Goal: Book appointment/travel/reservation

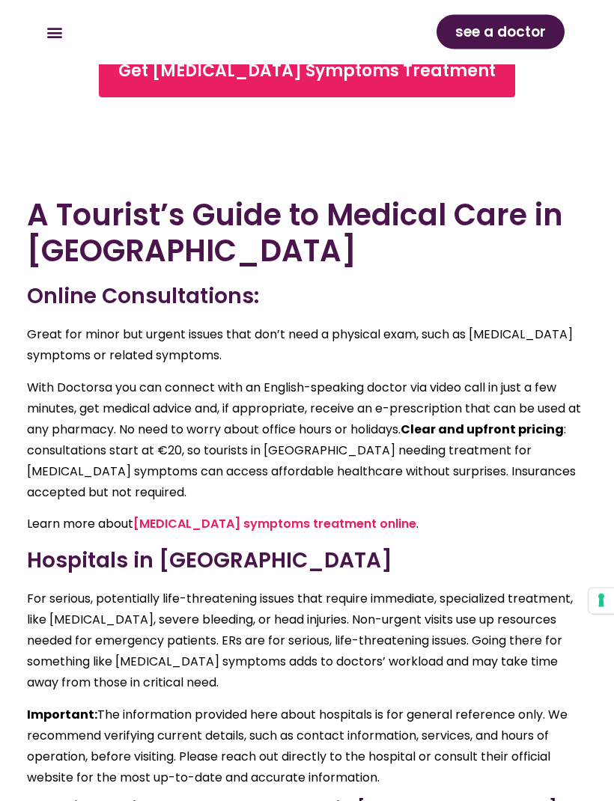
scroll to position [3806, 0]
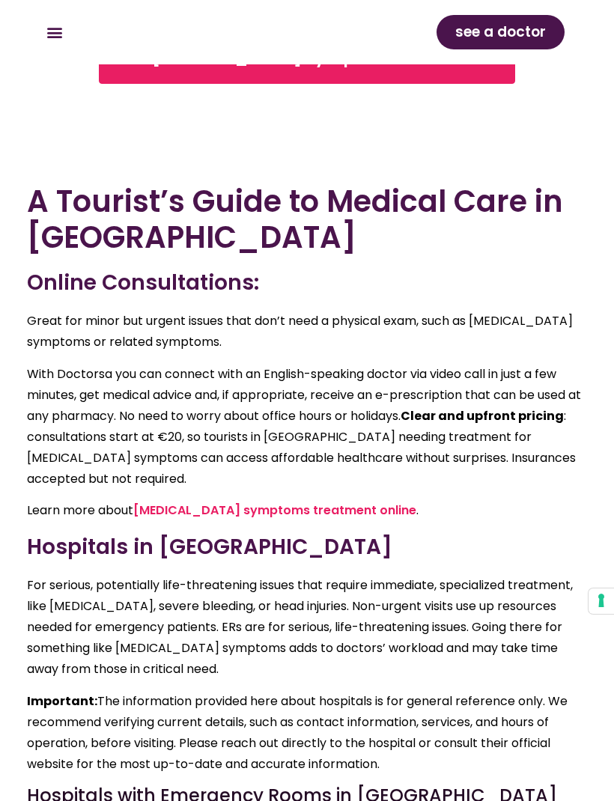
click at [233, 501] on link "flu symptoms treatment online" at bounding box center [274, 509] width 283 height 17
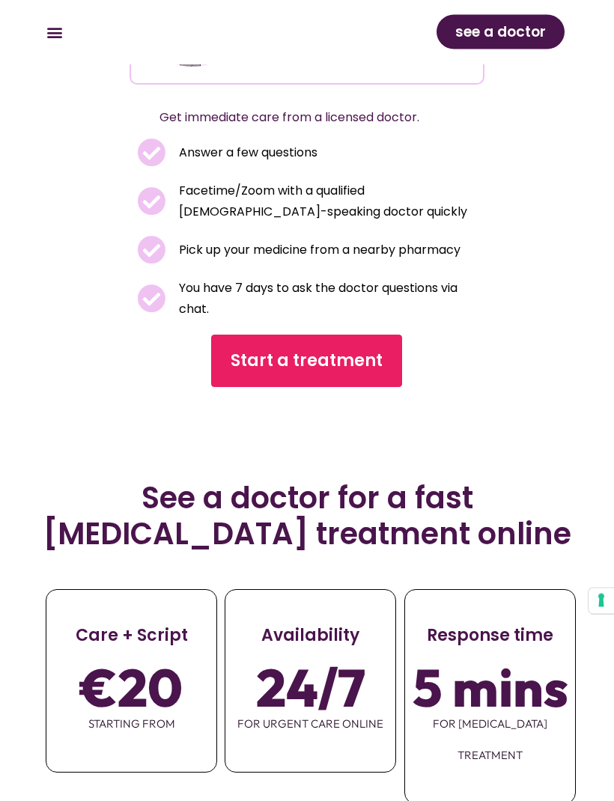
scroll to position [245, 0]
click at [342, 337] on link "Start a treatment" at bounding box center [307, 360] width 191 height 52
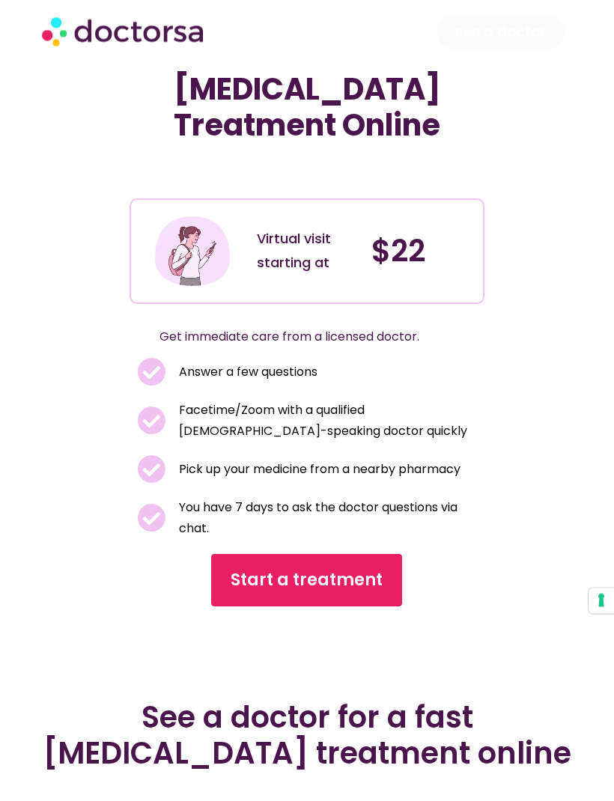
scroll to position [0, 0]
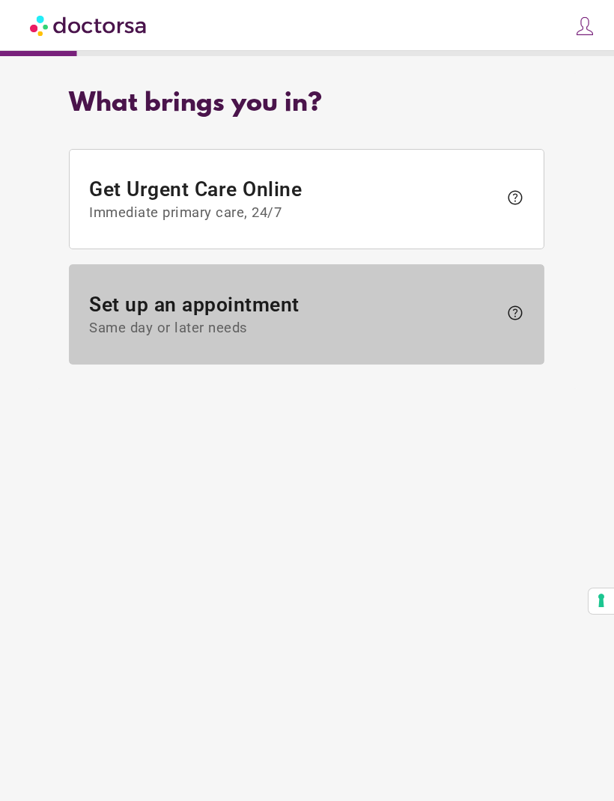
click at [435, 312] on span "Set up an appointment Same day or later needs" at bounding box center [294, 314] width 409 height 43
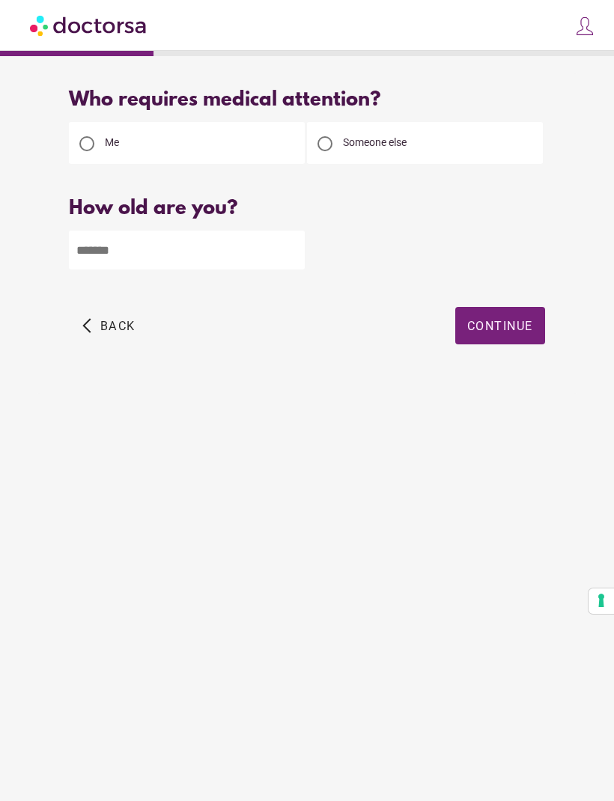
click at [236, 245] on input "number" at bounding box center [187, 249] width 236 height 39
type input "**"
click at [513, 322] on span "Continue" at bounding box center [500, 326] width 66 height 14
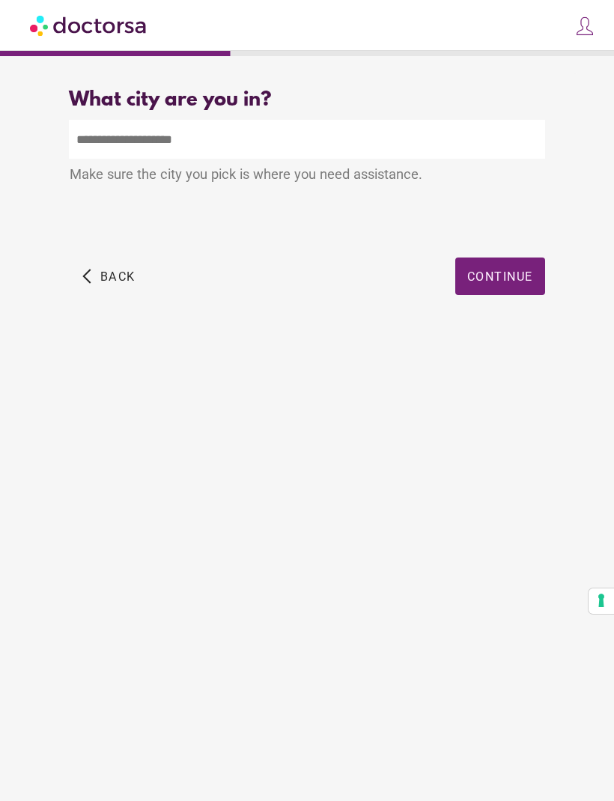
click at [468, 139] on input "text" at bounding box center [306, 139] width 475 height 39
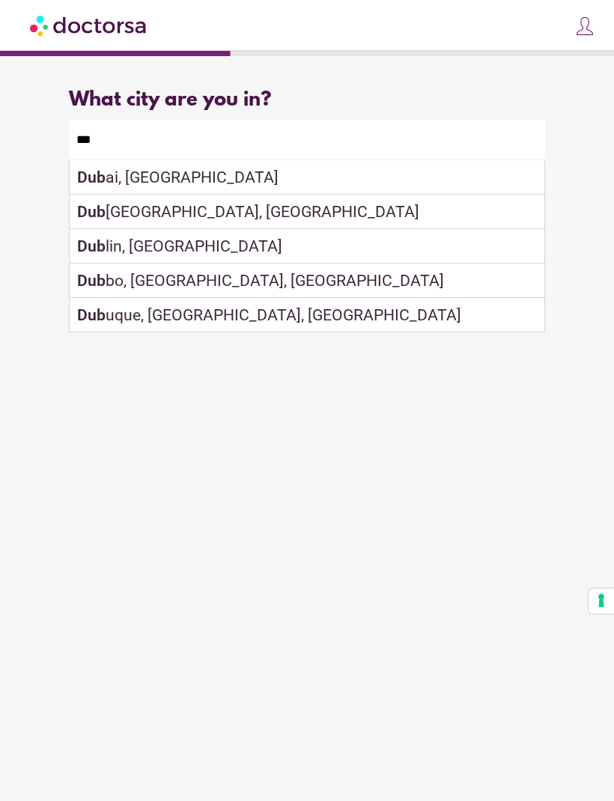
click at [255, 216] on div "Dub [GEOGRAPHIC_DATA], [GEOGRAPHIC_DATA]" at bounding box center [307, 212] width 474 height 34
type input "**********"
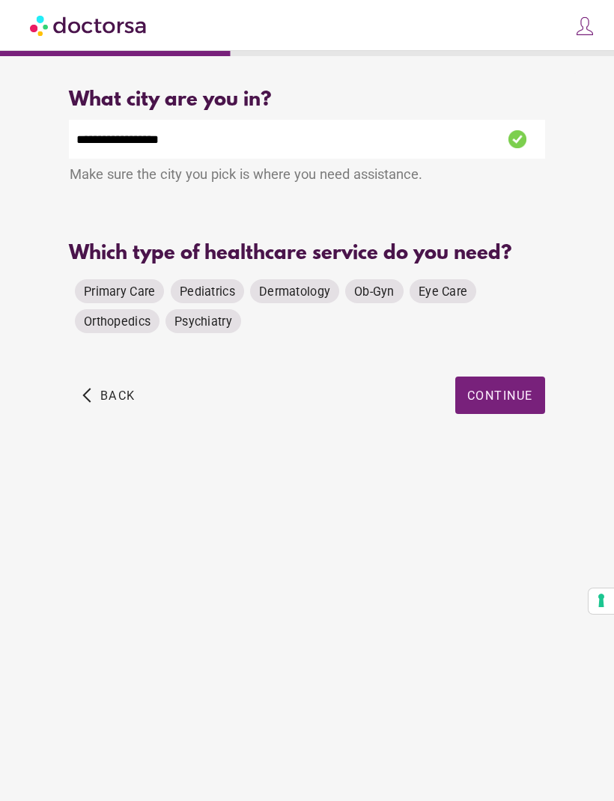
click at [111, 298] on span "Primary Care" at bounding box center [119, 291] width 71 height 14
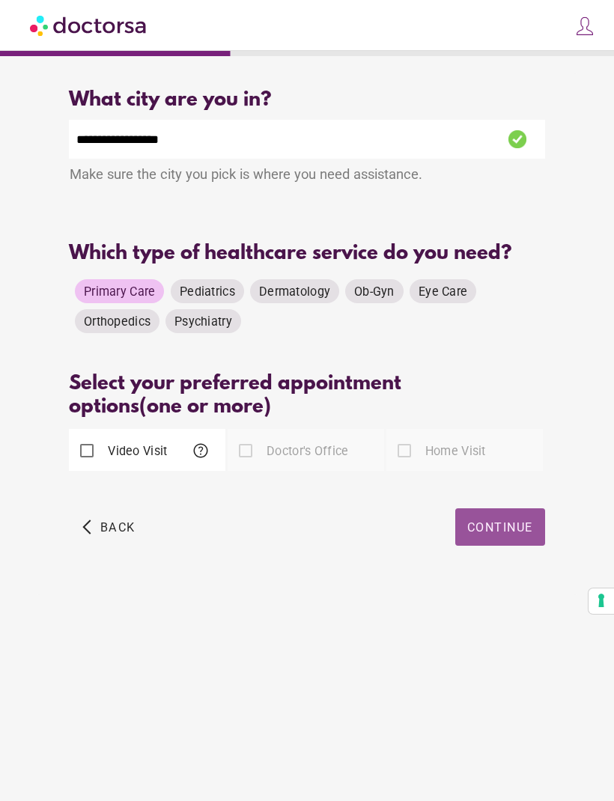
click at [517, 534] on span "Continue" at bounding box center [500, 527] width 66 height 14
